Goal: Information Seeking & Learning: Learn about a topic

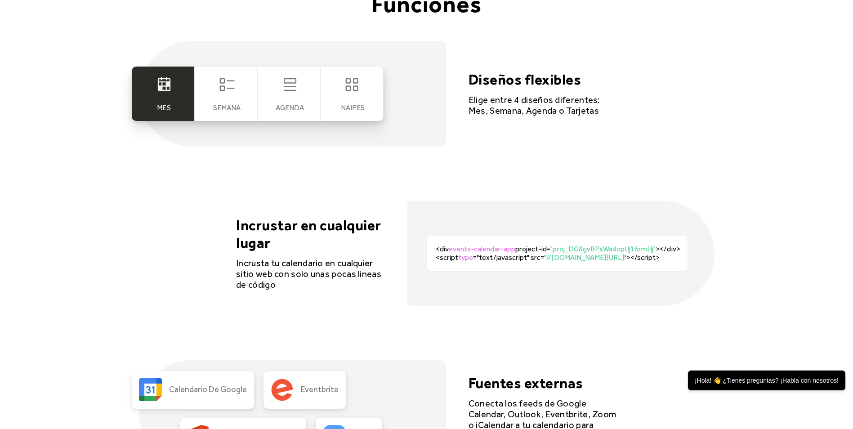
scroll to position [1888, 0]
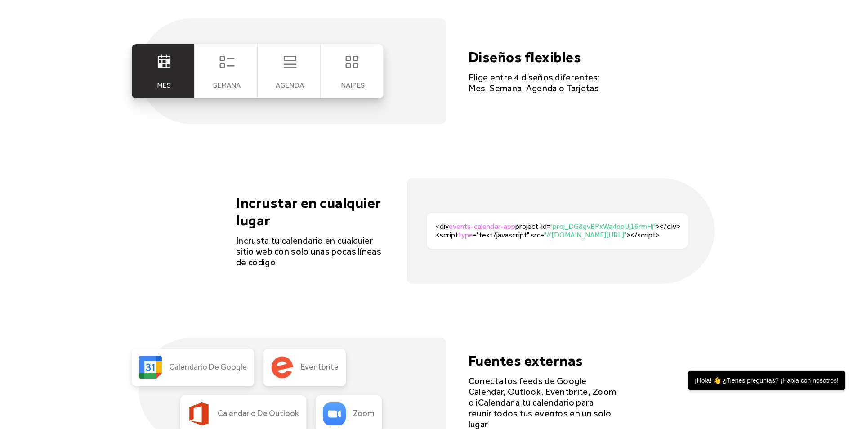
click at [549, 231] on span ""//dist.eventscalendar.co/main.js"" at bounding box center [585, 235] width 82 height 9
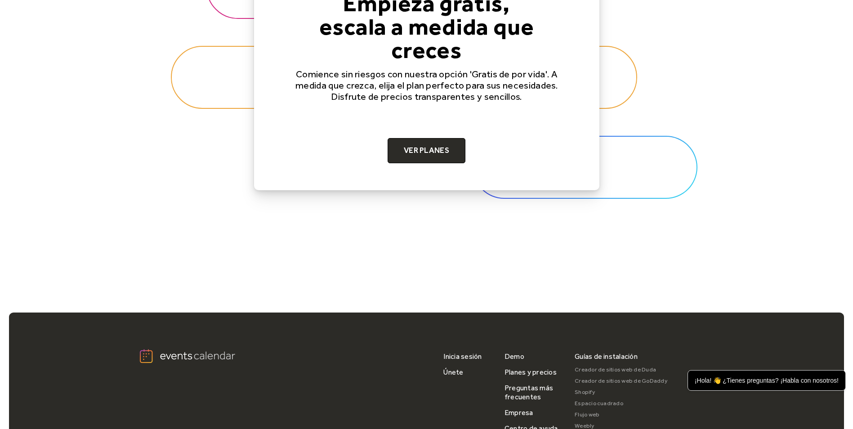
scroll to position [2865, 0]
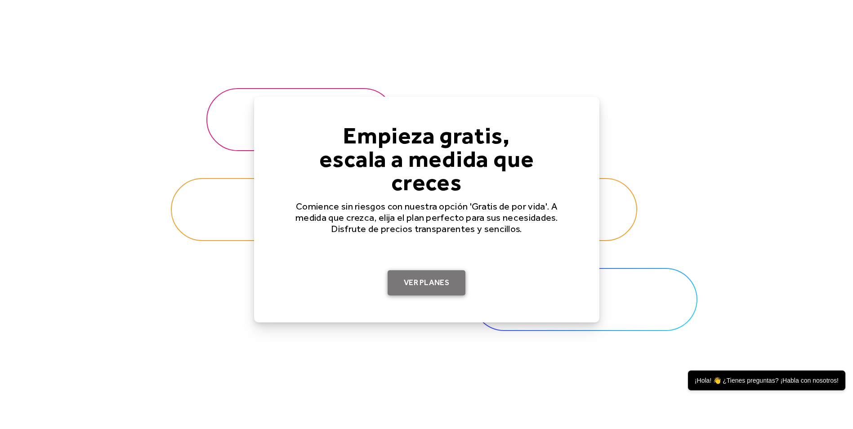
click at [439, 270] on link "Ver planes" at bounding box center [427, 282] width 78 height 25
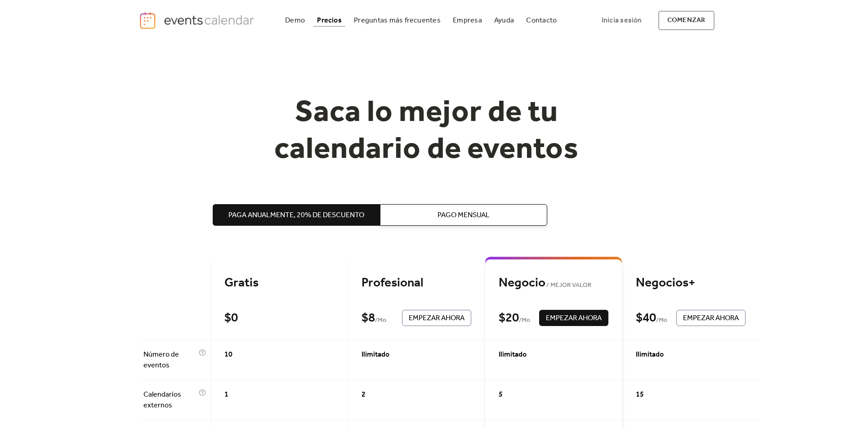
click at [762, 11] on div "Demo Precios Preguntas más frecuentes Empresa Ayuda Contacto Log In Get Started…" at bounding box center [426, 20] width 853 height 41
click at [305, 21] on div "Demo" at bounding box center [295, 20] width 20 height 5
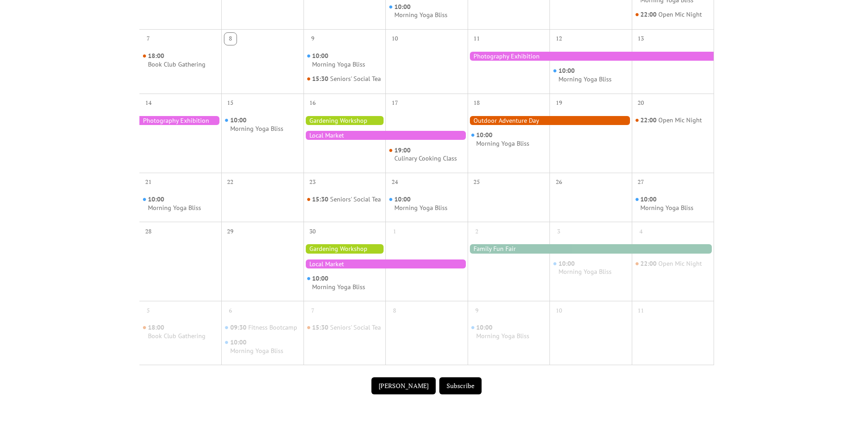
scroll to position [270, 0]
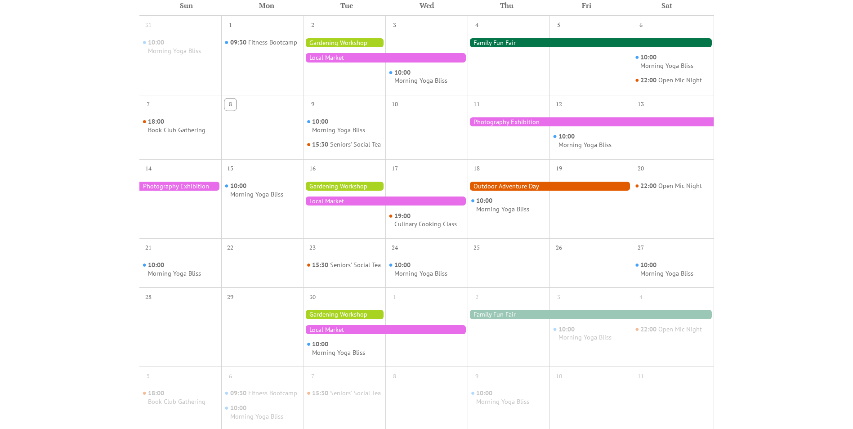
click at [503, 190] on div at bounding box center [550, 186] width 164 height 9
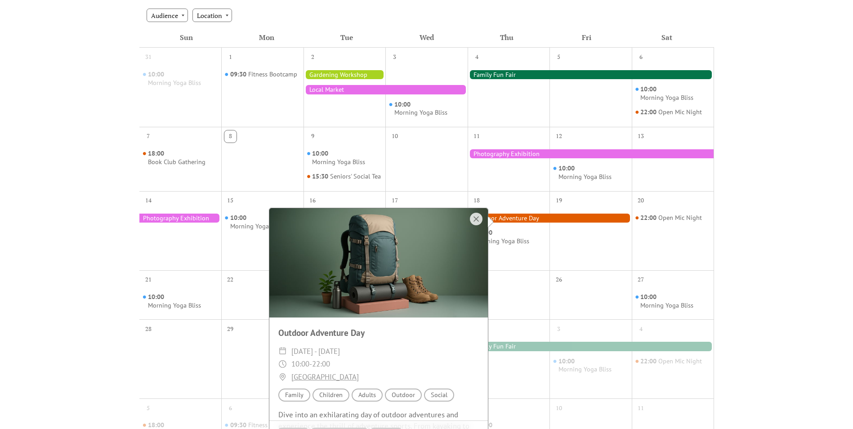
scroll to position [225, 0]
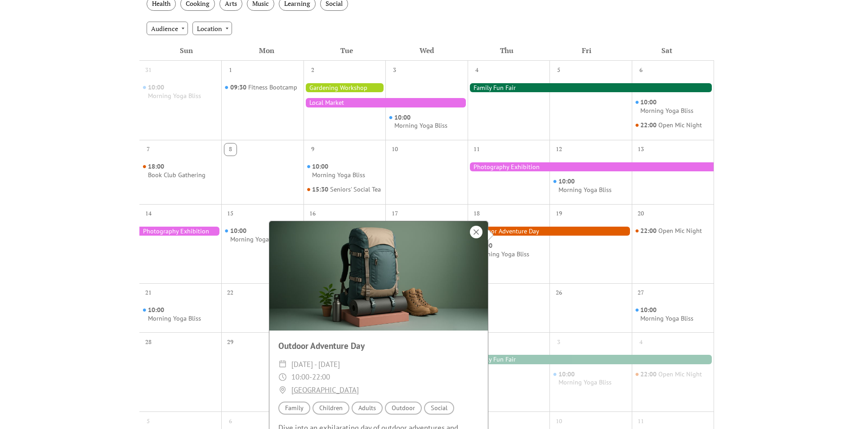
click at [477, 229] on div at bounding box center [476, 232] width 13 height 13
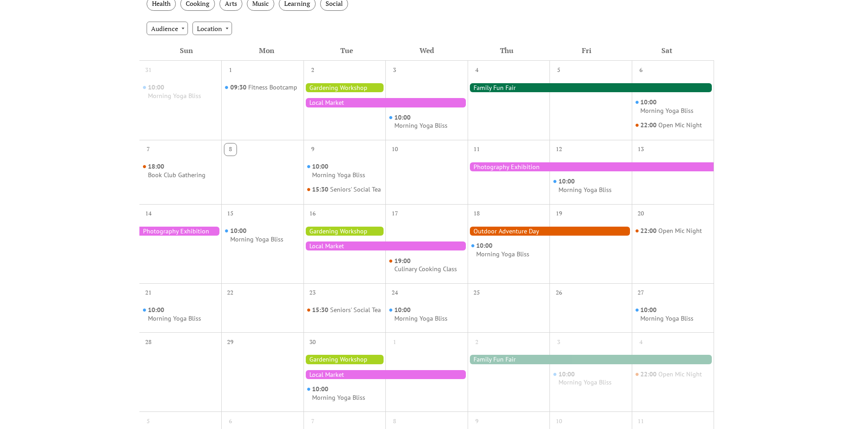
click at [482, 85] on div at bounding box center [591, 87] width 246 height 9
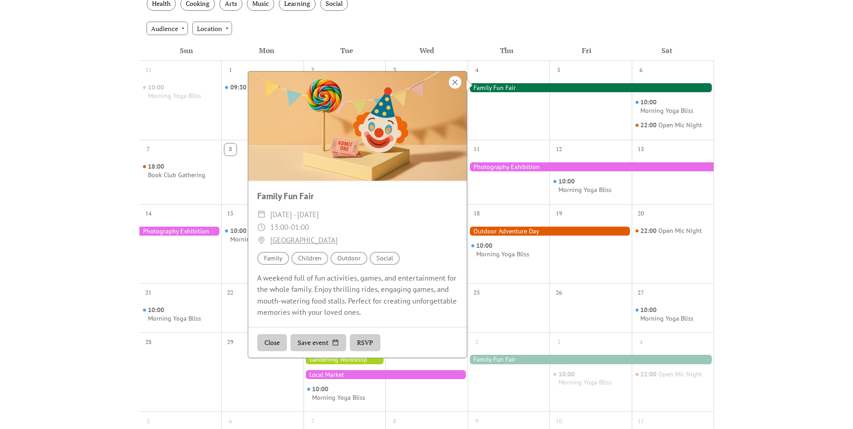
click at [457, 83] on div at bounding box center [455, 82] width 13 height 13
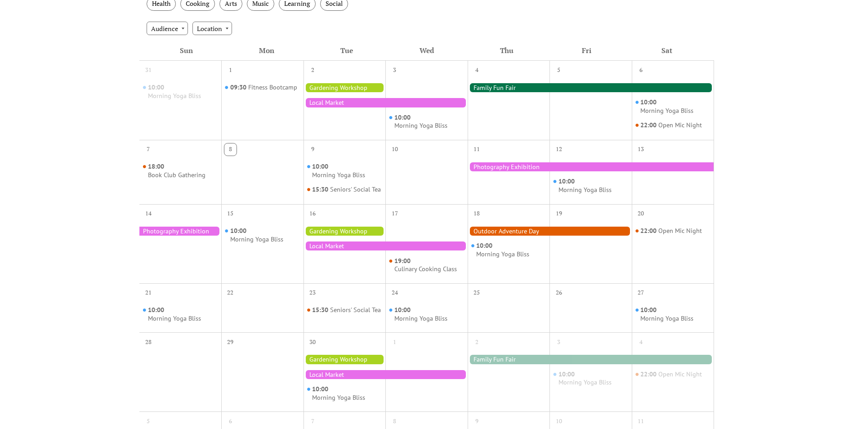
click at [349, 103] on div at bounding box center [385, 102] width 164 height 9
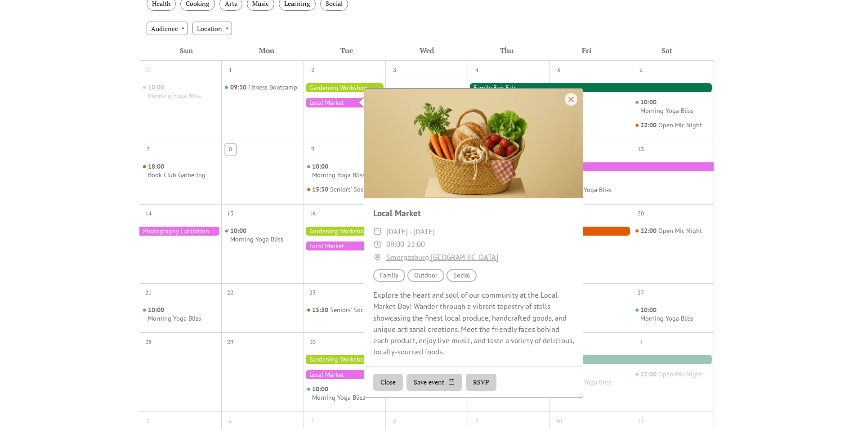
click at [344, 128] on div at bounding box center [344, 107] width 82 height 58
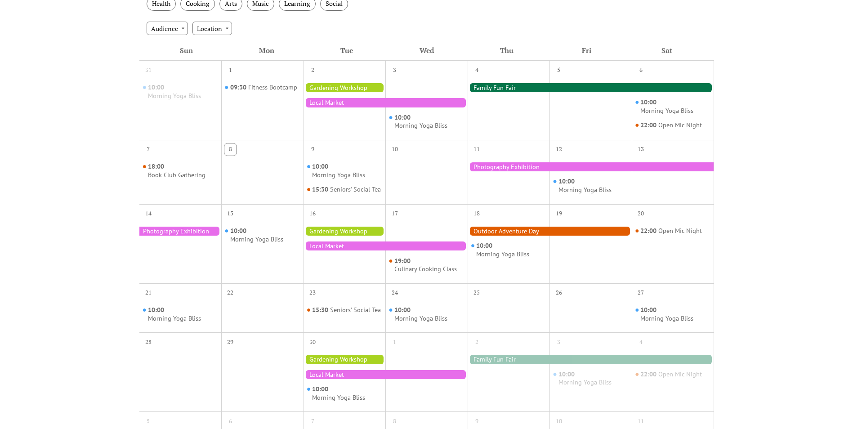
click at [336, 83] on div at bounding box center [344, 107] width 82 height 58
click at [338, 86] on div at bounding box center [344, 87] width 82 height 9
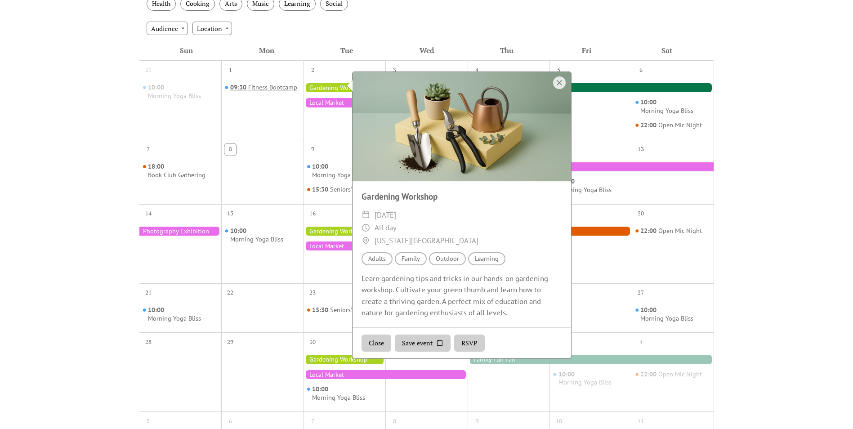
click at [281, 83] on div "Fitness Bootcamp" at bounding box center [272, 87] width 49 height 9
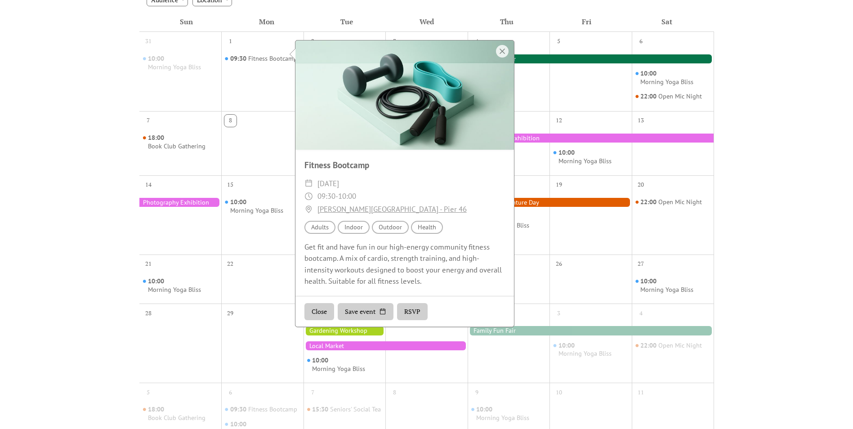
scroll to position [270, 0]
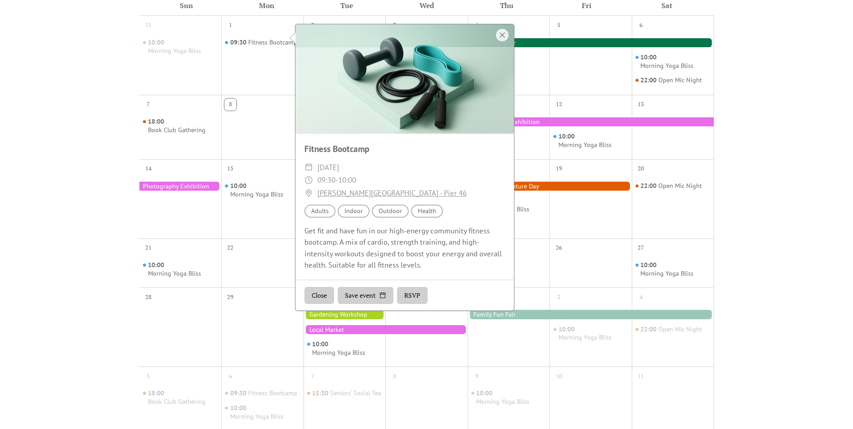
click at [229, 107] on div "8" at bounding box center [262, 103] width 82 height 17
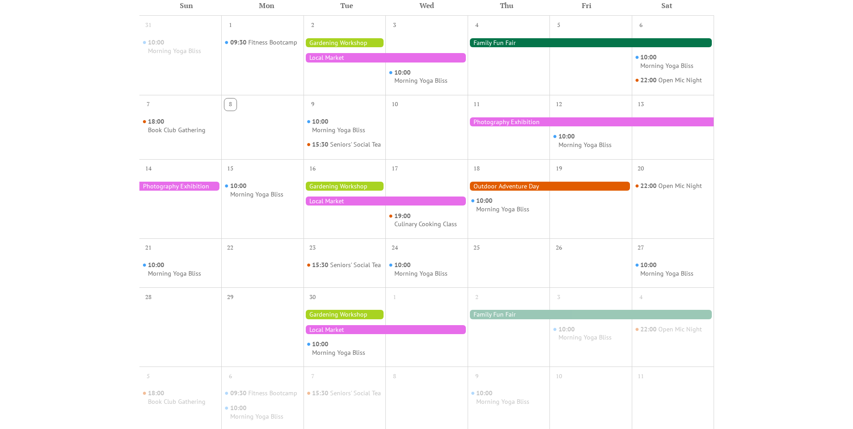
click at [287, 48] on div "09:30 Fitness Bootcamp" at bounding box center [262, 62] width 82 height 58
click at [287, 40] on div "Fitness Bootcamp" at bounding box center [272, 42] width 49 height 9
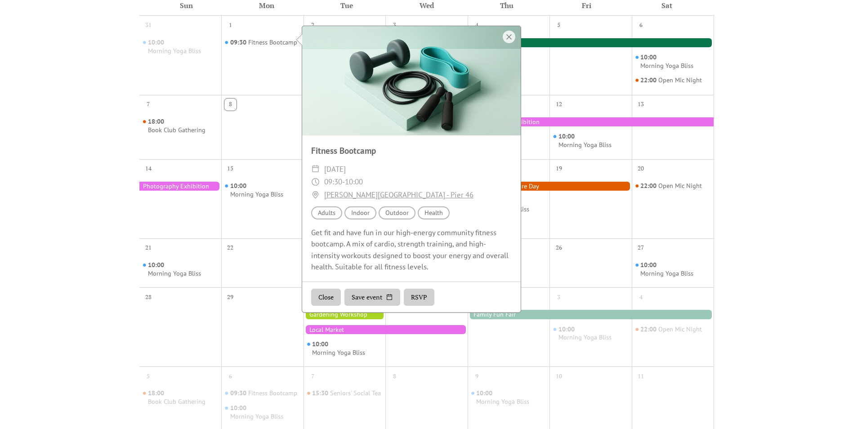
click at [284, 75] on div "09:30 Fitness Bootcamp" at bounding box center [262, 62] width 82 height 58
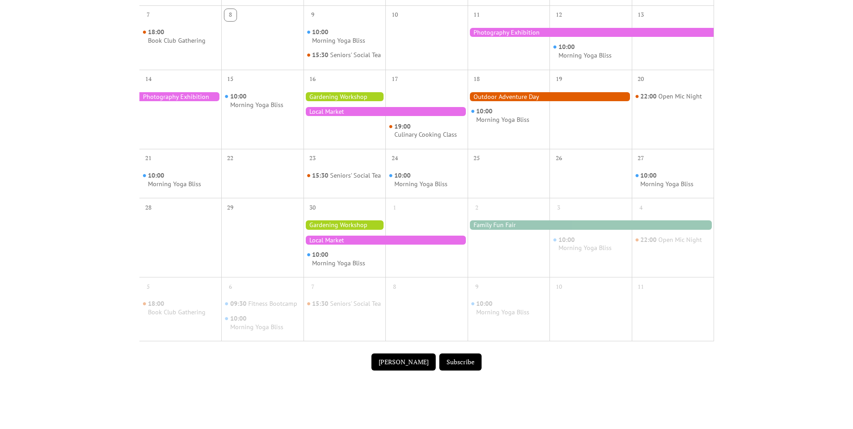
scroll to position [360, 0]
click at [416, 188] on div "Morning Yoga Bliss" at bounding box center [420, 183] width 53 height 9
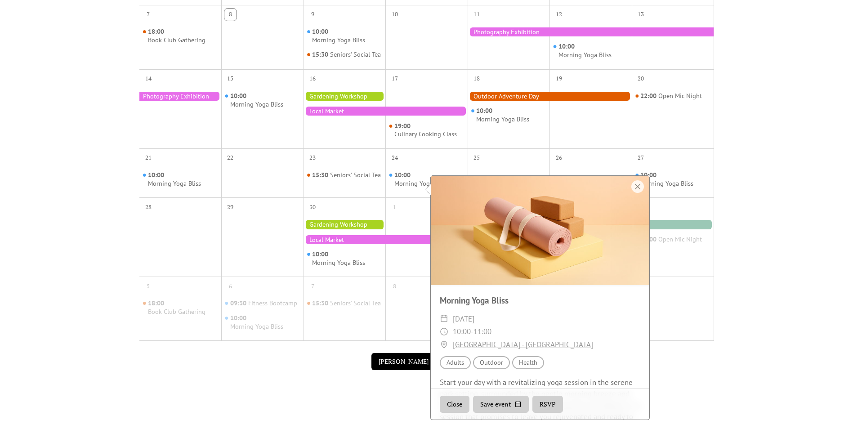
scroll to position [45, 0]
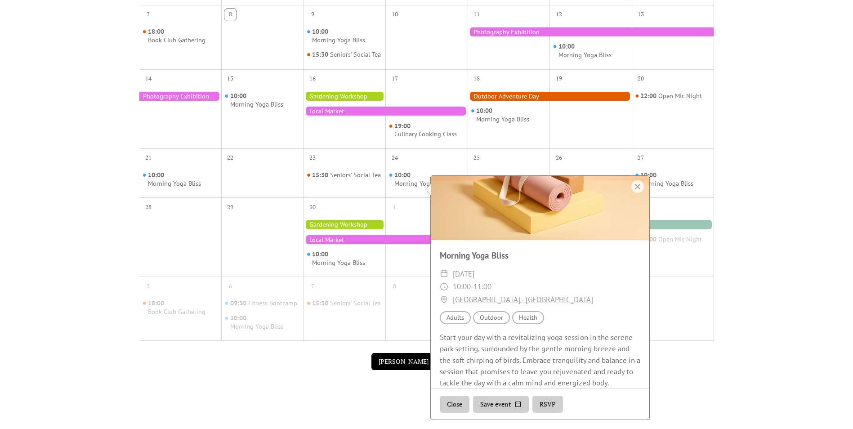
click at [395, 290] on div "8" at bounding box center [394, 286] width 12 height 12
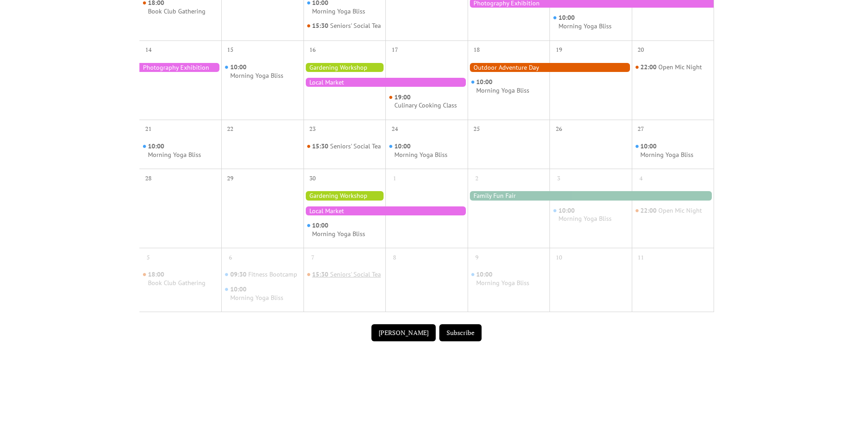
scroll to position [405, 0]
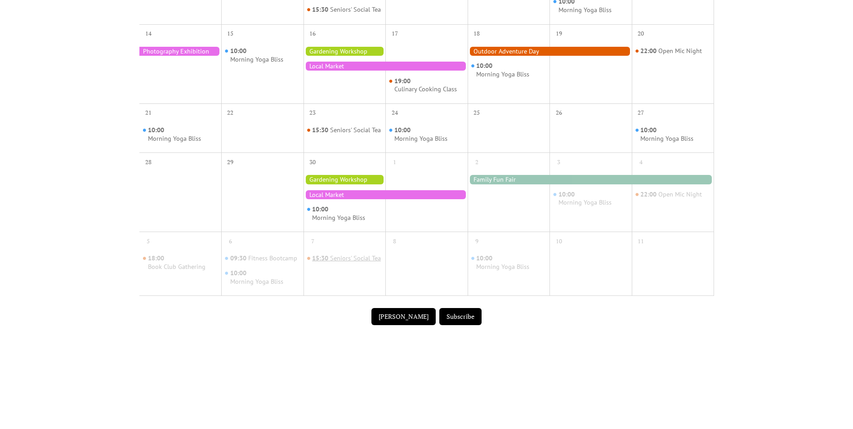
click at [330, 263] on div "Seniors' Social Tea" at bounding box center [355, 258] width 51 height 9
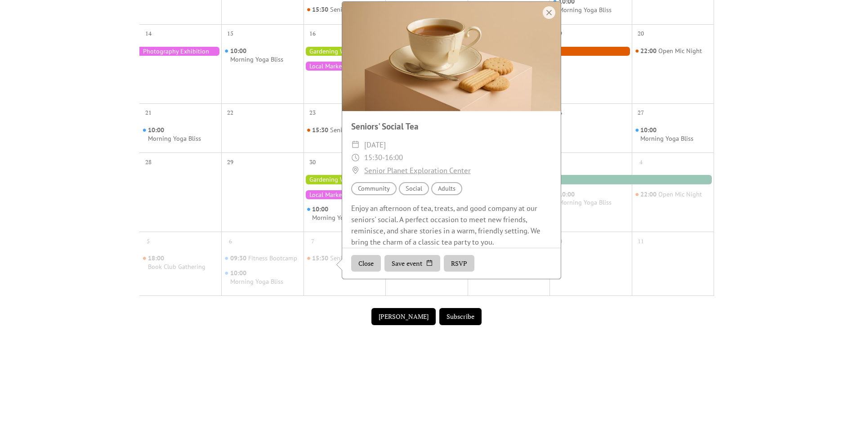
click at [397, 295] on div "8" at bounding box center [426, 264] width 82 height 64
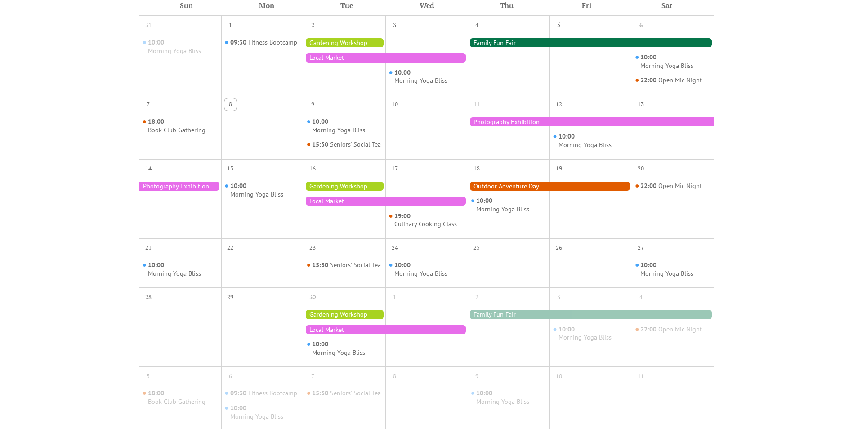
scroll to position [225, 0]
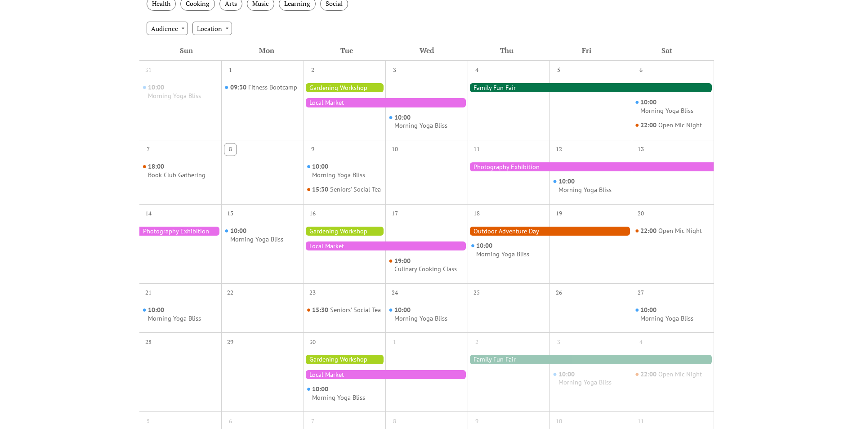
click at [335, 103] on div at bounding box center [385, 102] width 164 height 9
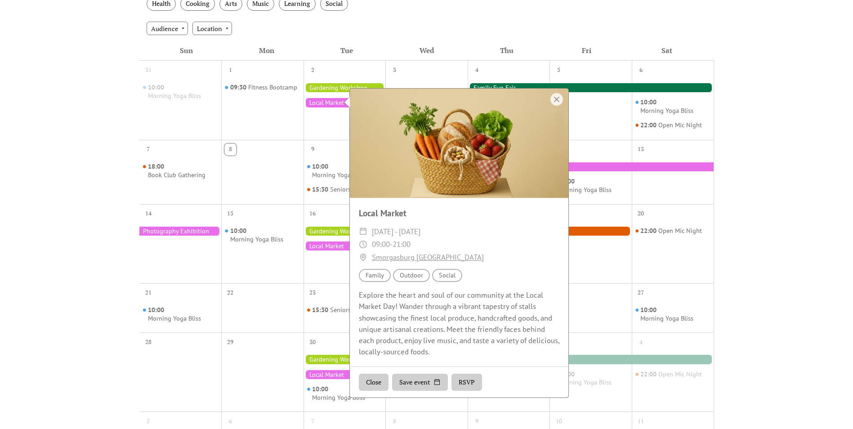
click at [593, 131] on div at bounding box center [590, 107] width 82 height 58
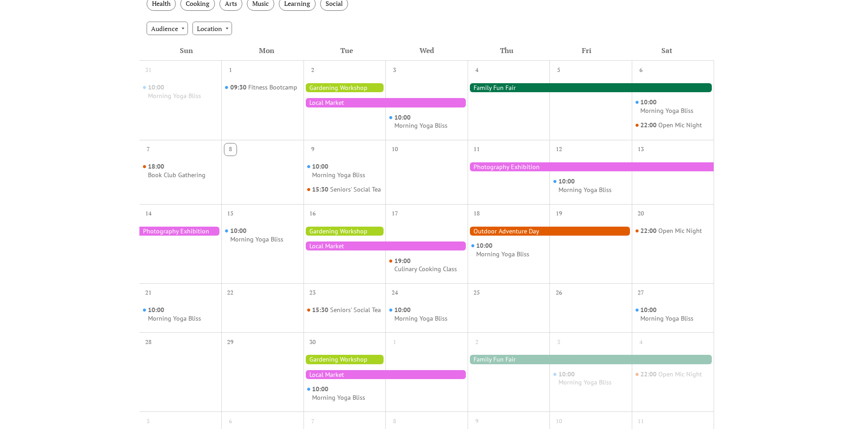
click at [515, 85] on div at bounding box center [591, 87] width 246 height 9
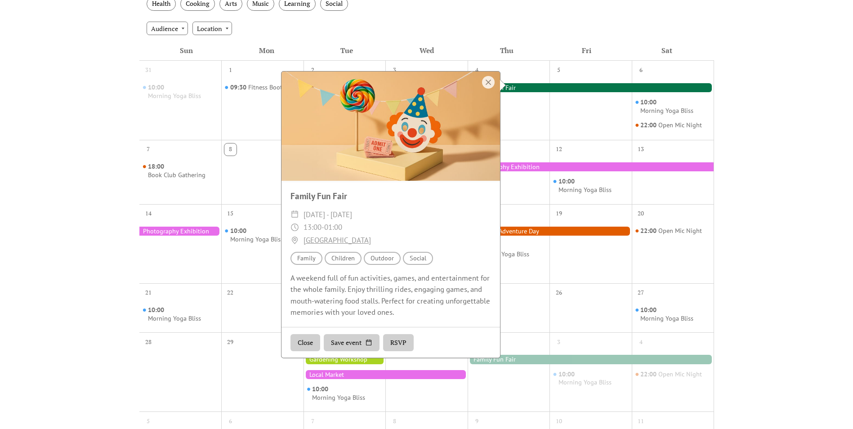
click at [574, 136] on div "5" at bounding box center [590, 100] width 82 height 79
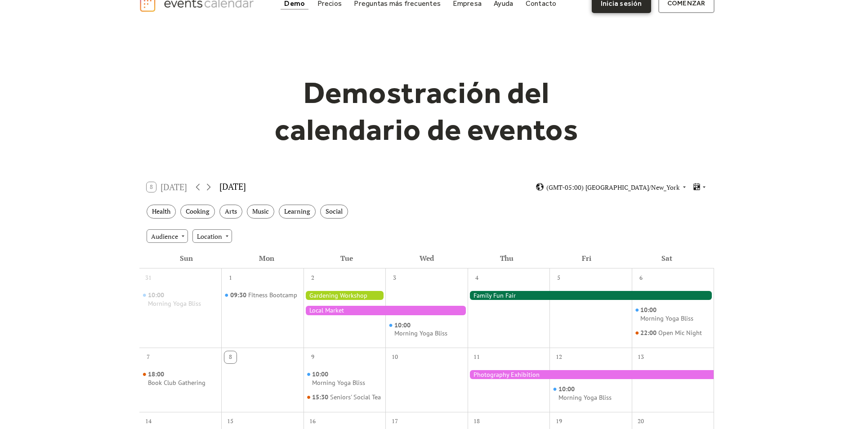
scroll to position [0, 0]
